Goal: Information Seeking & Learning: Learn about a topic

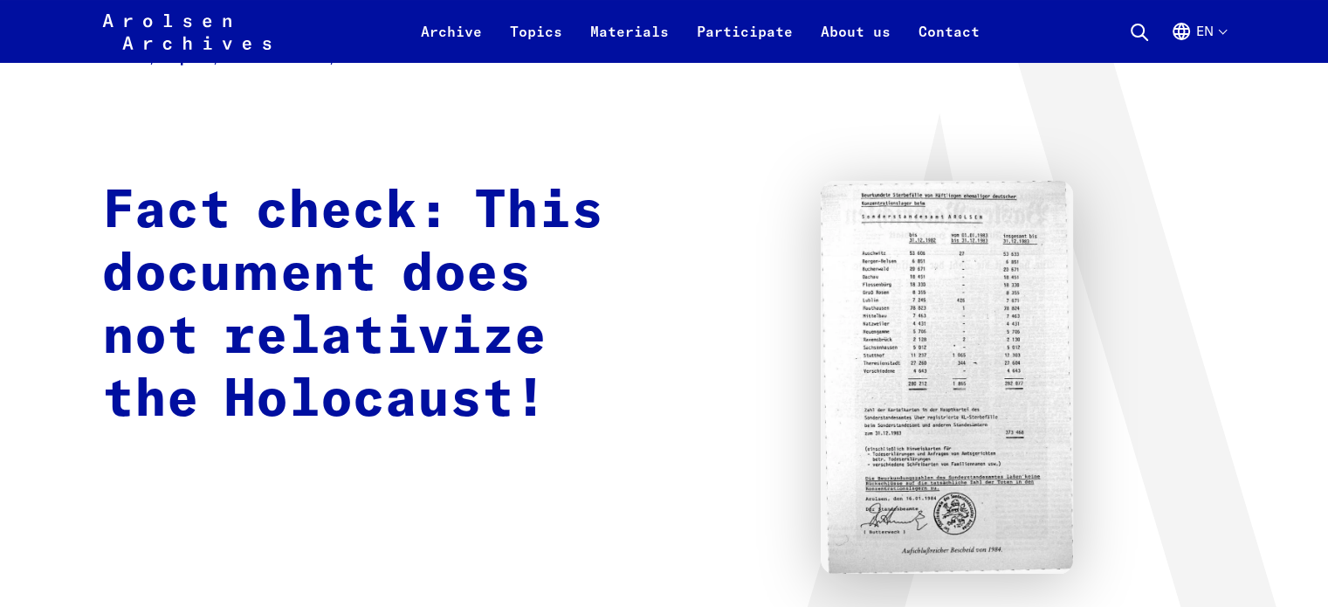
click at [885, 217] on img at bounding box center [947, 377] width 252 height 393
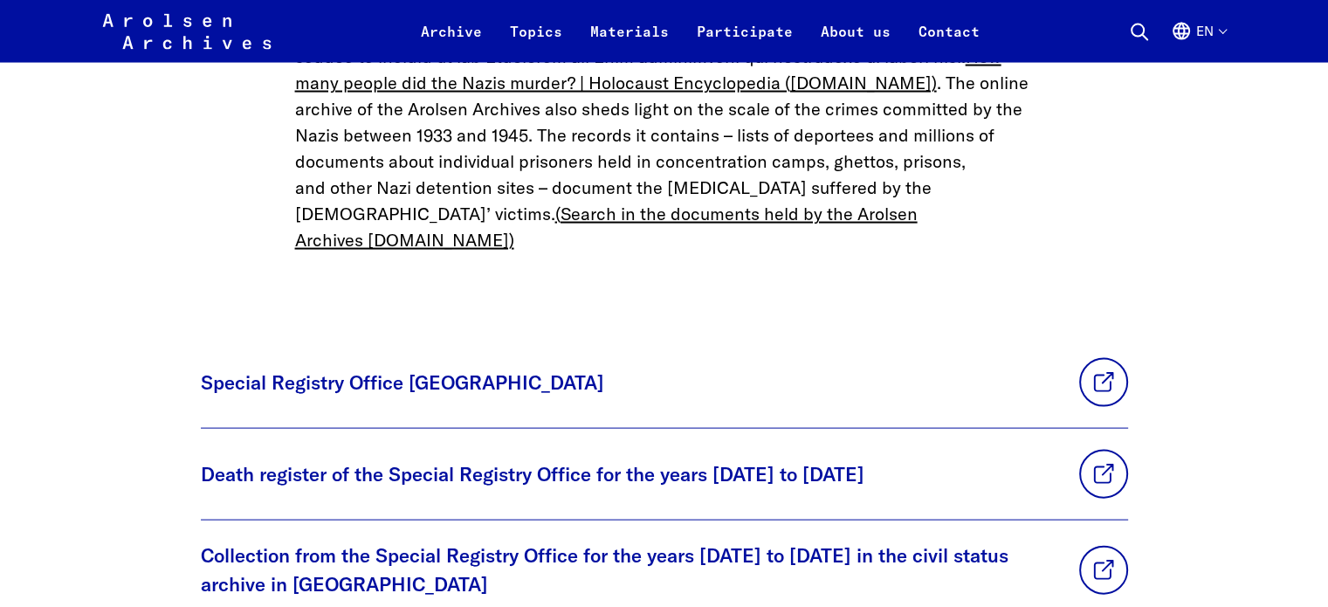
scroll to position [4103, 0]
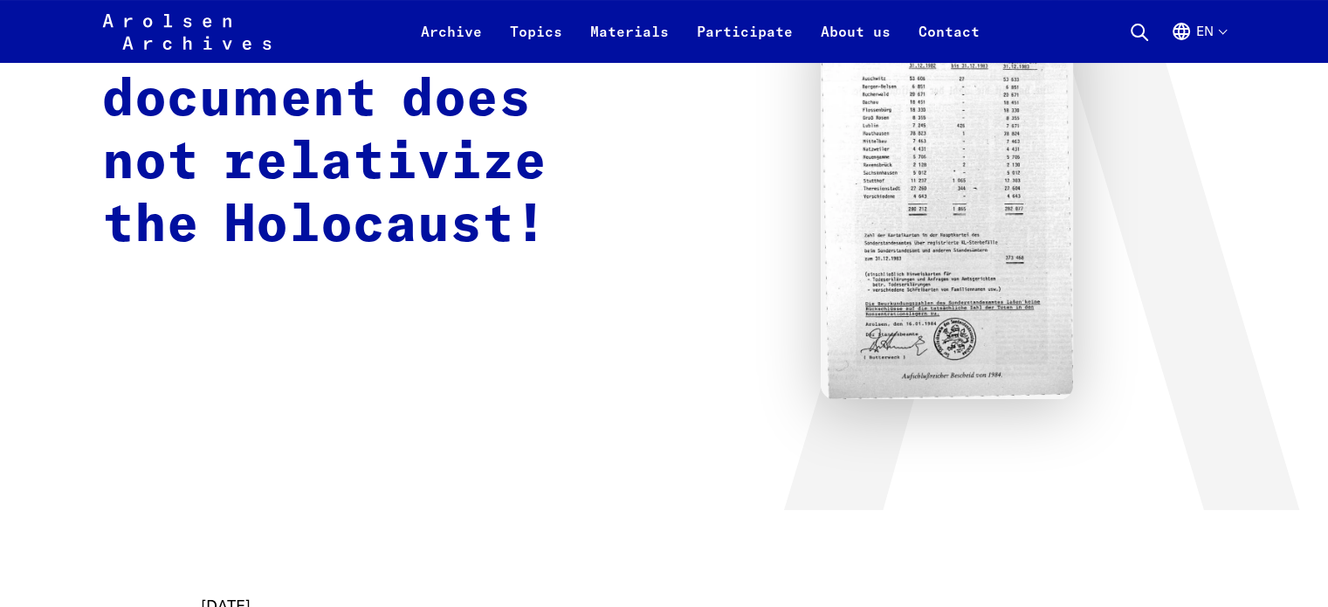
click at [863, 220] on img at bounding box center [947, 202] width 252 height 393
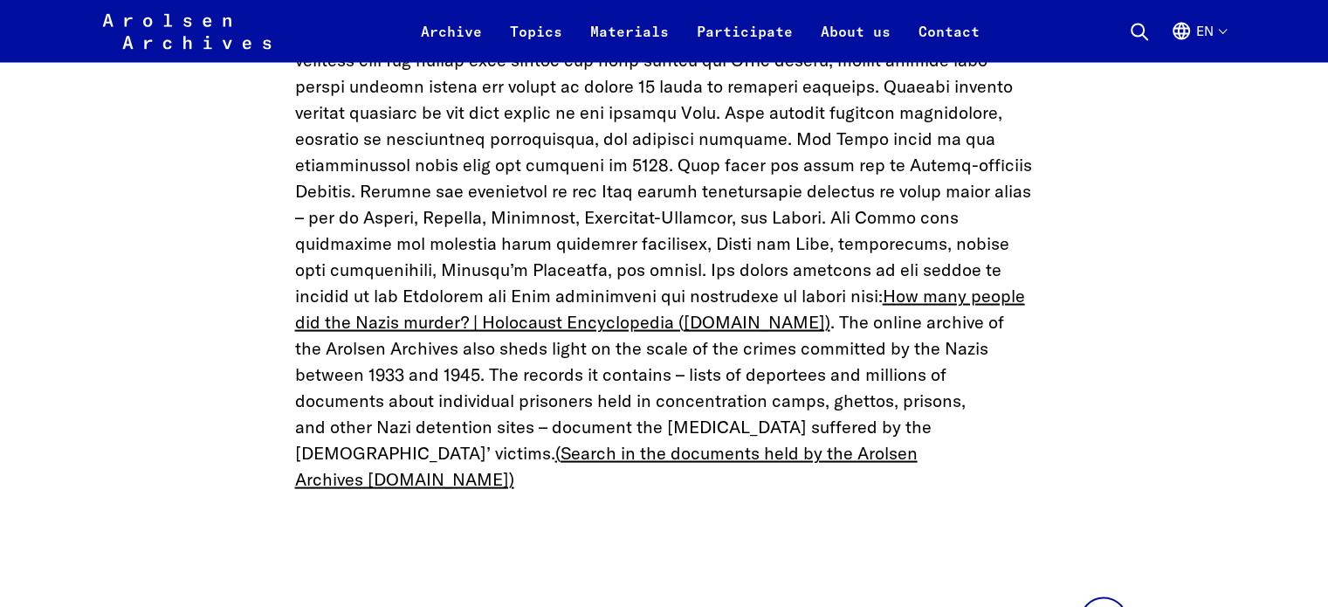
scroll to position [3426, 0]
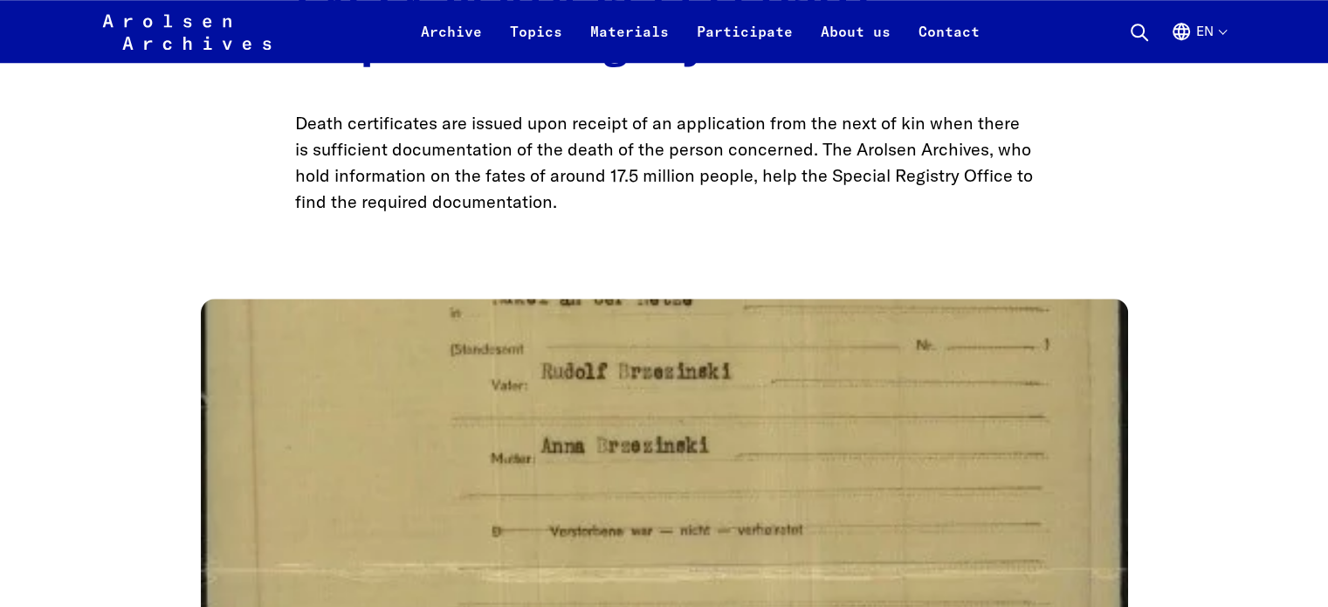
scroll to position [1746, 0]
